Goal: Task Accomplishment & Management: Complete application form

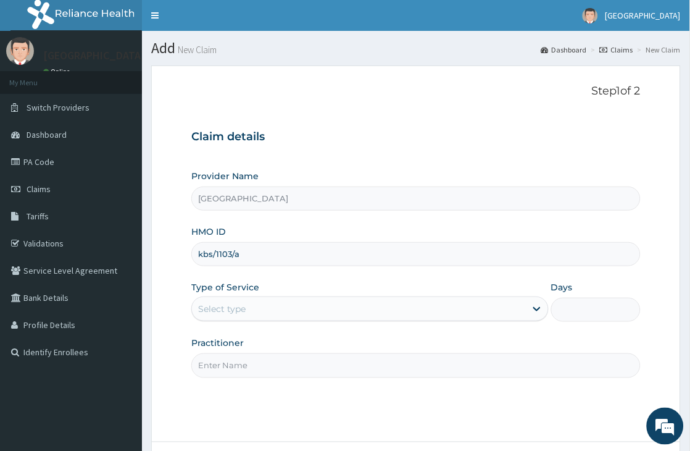
type input "kbs/1103/a"
drag, startPoint x: 261, startPoint y: 312, endPoint x: 261, endPoint y: 323, distance: 10.5
click at [261, 312] on div "Select type" at bounding box center [359, 309] width 334 height 20
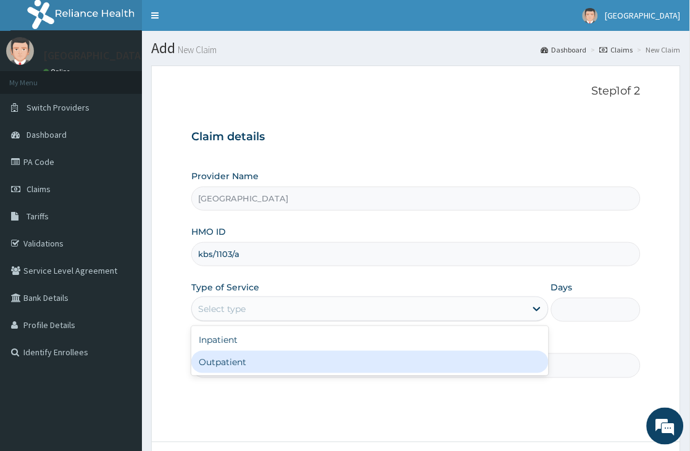
click at [267, 357] on div "Outpatient" at bounding box center [370, 362] width 358 height 22
type input "1"
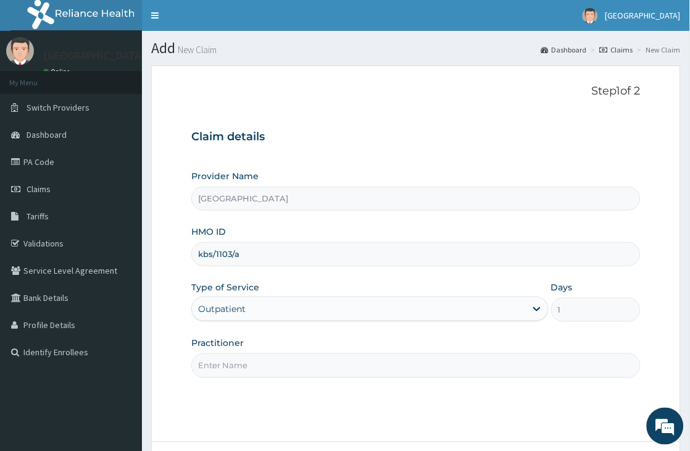
click at [276, 366] on input "Practitioner" at bounding box center [416, 365] width 450 height 24
type input "[PERSON_NAME]"
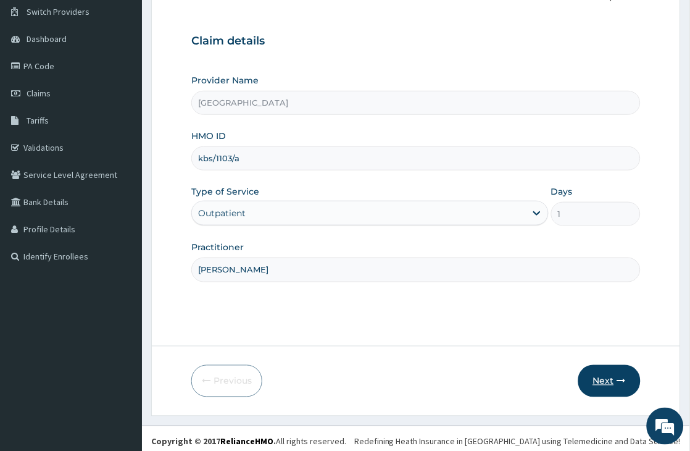
scroll to position [102, 0]
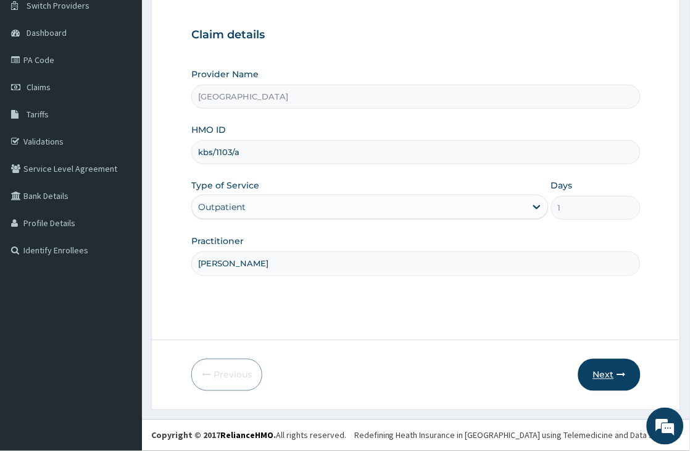
click at [612, 374] on button "Next" at bounding box center [610, 375] width 62 height 32
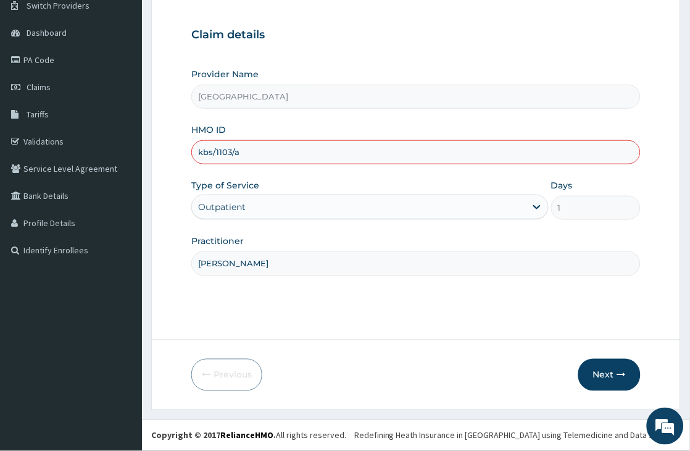
click at [217, 149] on input "kbs/1103/a" at bounding box center [416, 152] width 450 height 24
type input "kbs/11103/a"
click at [609, 372] on button "Next" at bounding box center [610, 375] width 62 height 32
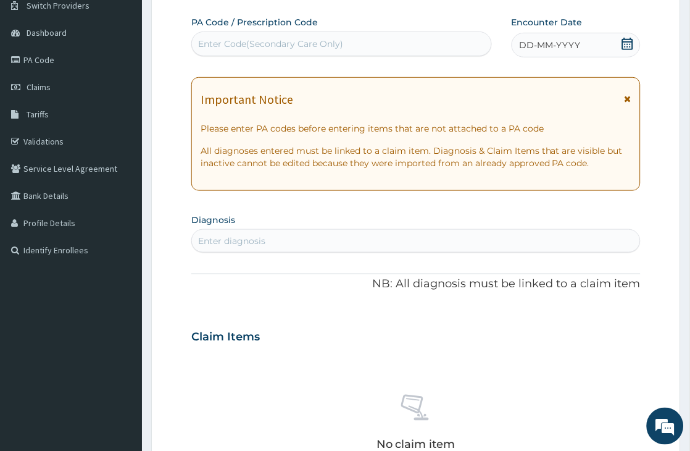
click at [627, 46] on icon at bounding box center [628, 44] width 12 height 12
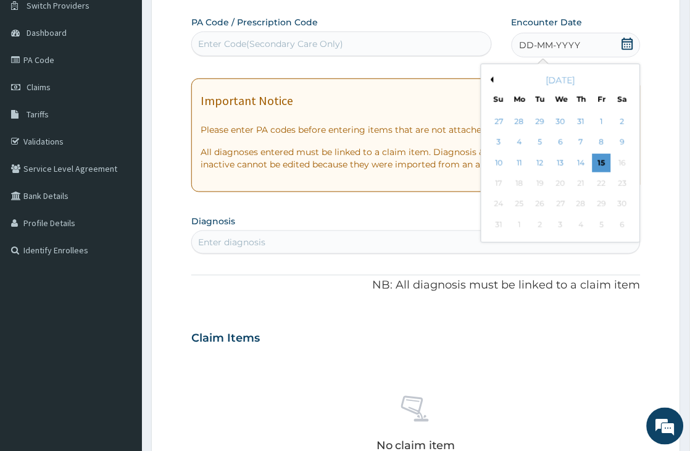
click at [582, 166] on div "14" at bounding box center [581, 163] width 19 height 19
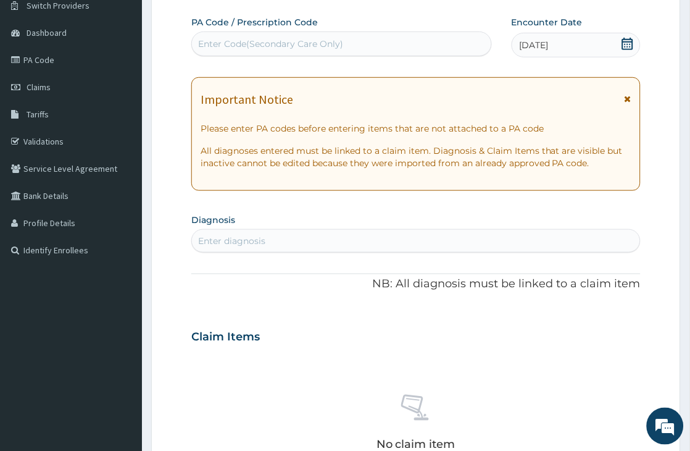
click at [216, 235] on div "Enter diagnosis" at bounding box center [231, 241] width 67 height 12
type input "t"
